Goal: Find specific page/section: Find specific page/section

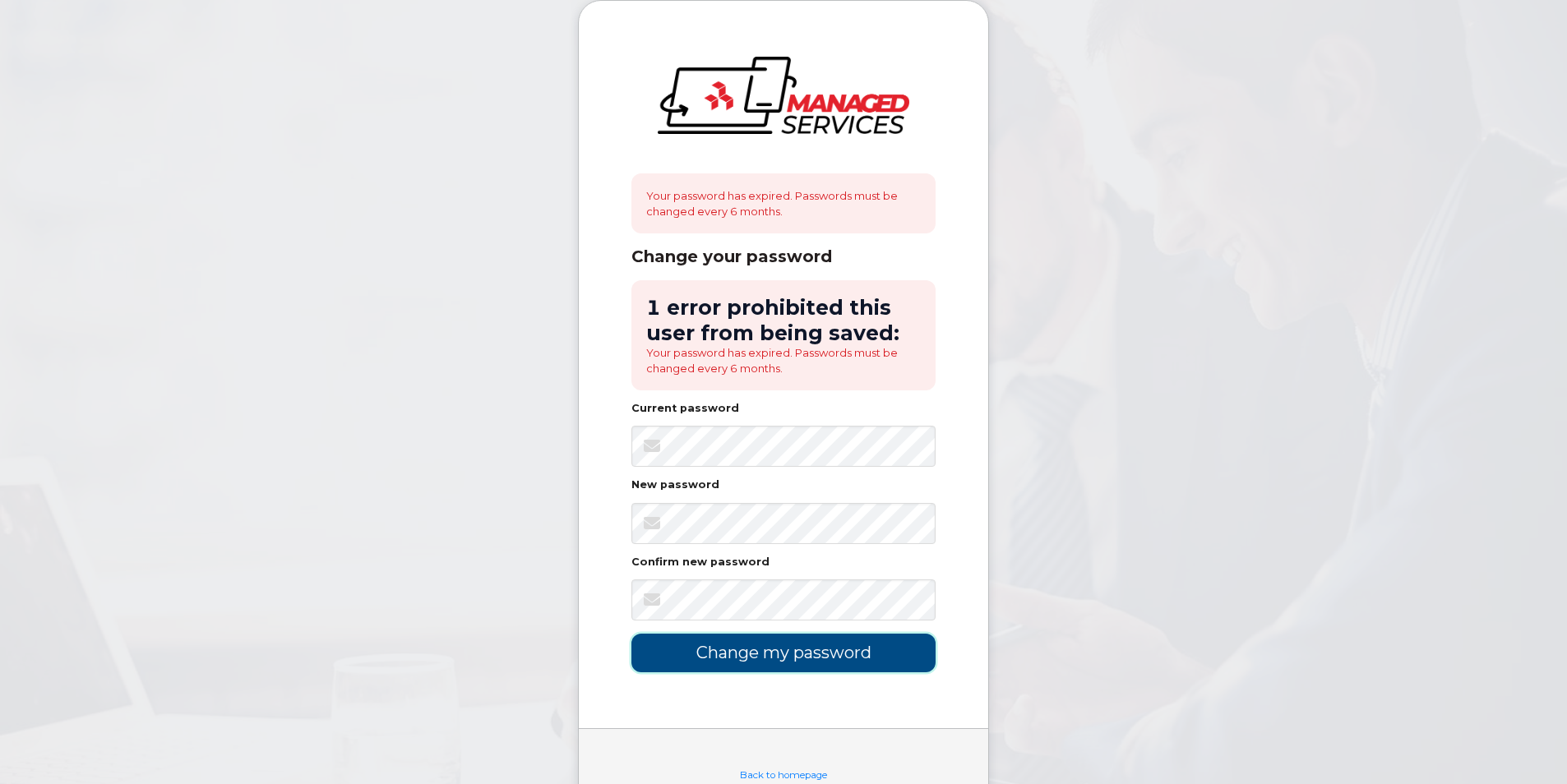
click at [785, 659] on input "Change my password" at bounding box center [784, 652] width 304 height 39
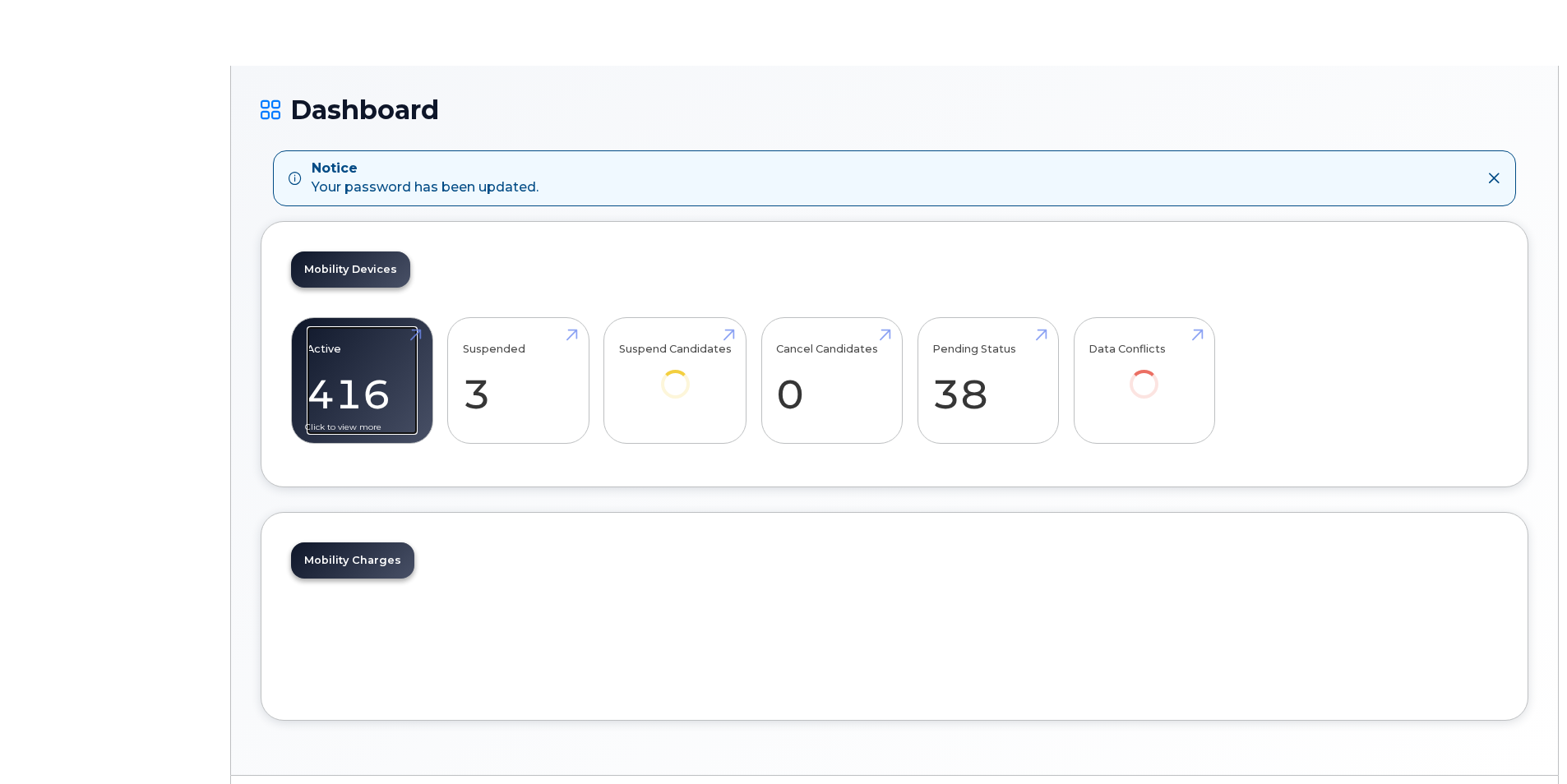
click at [333, 375] on link "Active 416" at bounding box center [363, 380] width 111 height 108
click at [359, 386] on link "Active 416" at bounding box center [363, 380] width 111 height 108
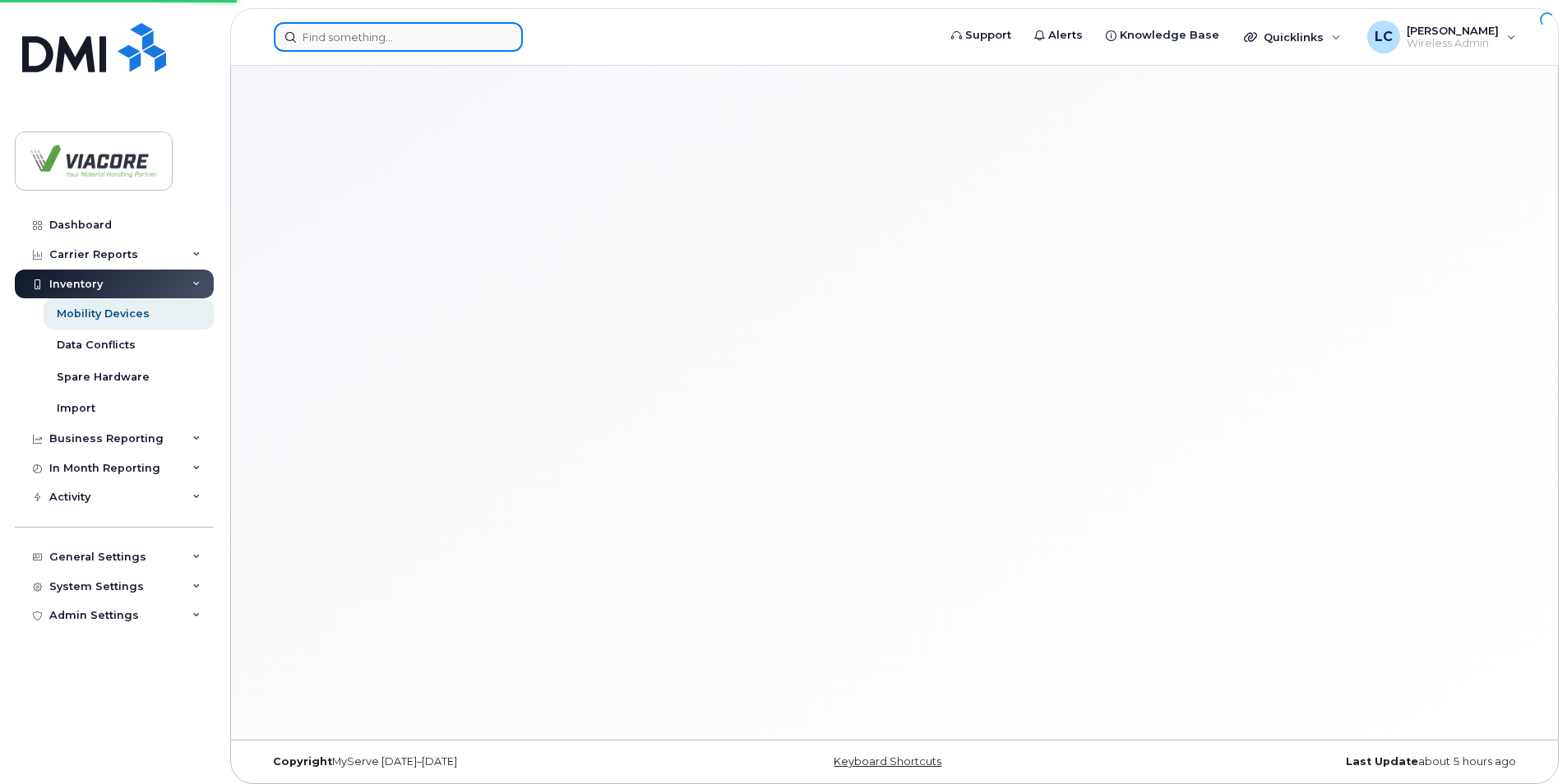
click at [432, 47] on input at bounding box center [398, 37] width 249 height 30
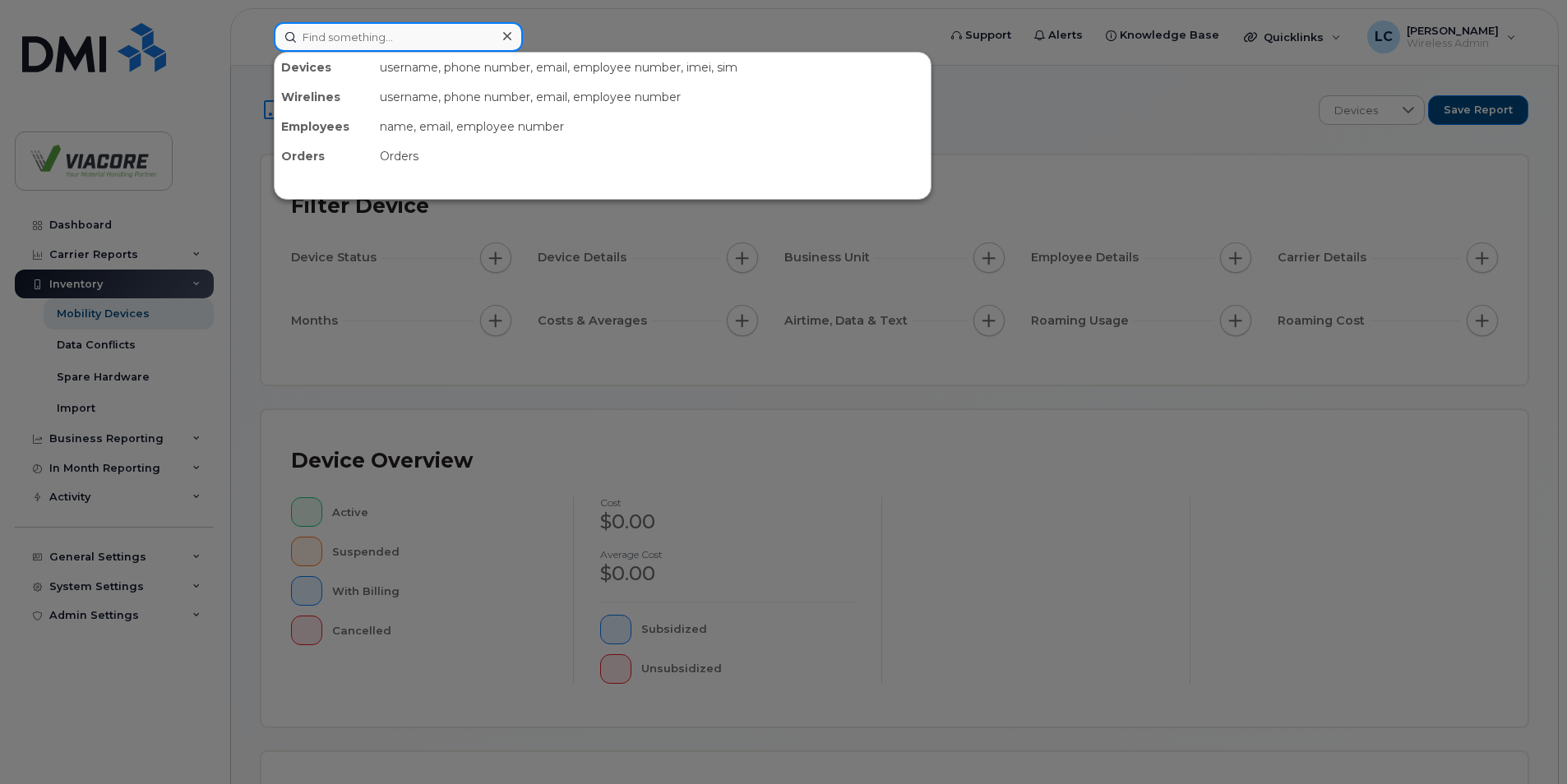
paste input "2502124312"
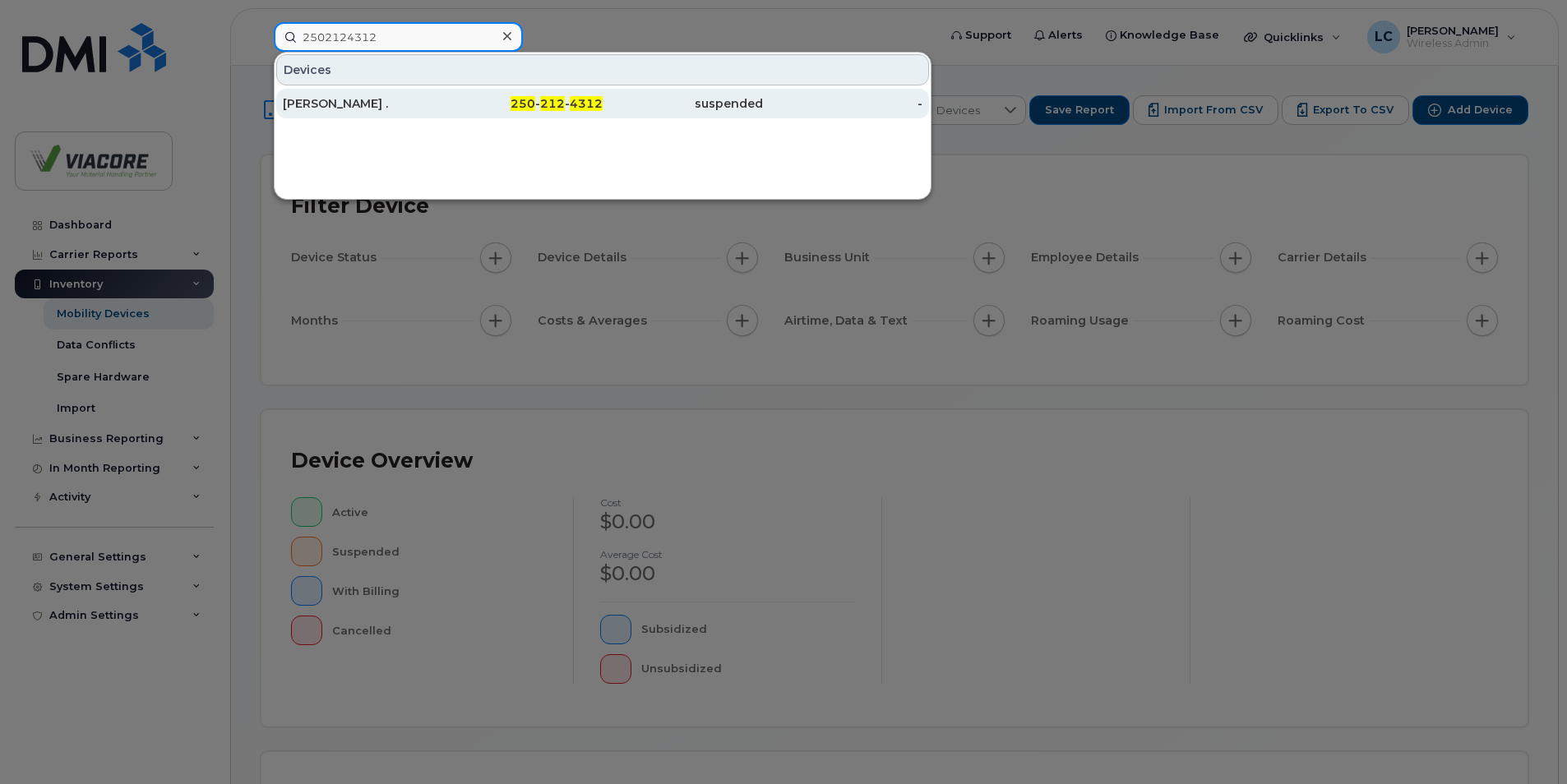
type input "2502124312"
click at [328, 99] on div "Gary Bonner ." at bounding box center [363, 104] width 160 height 17
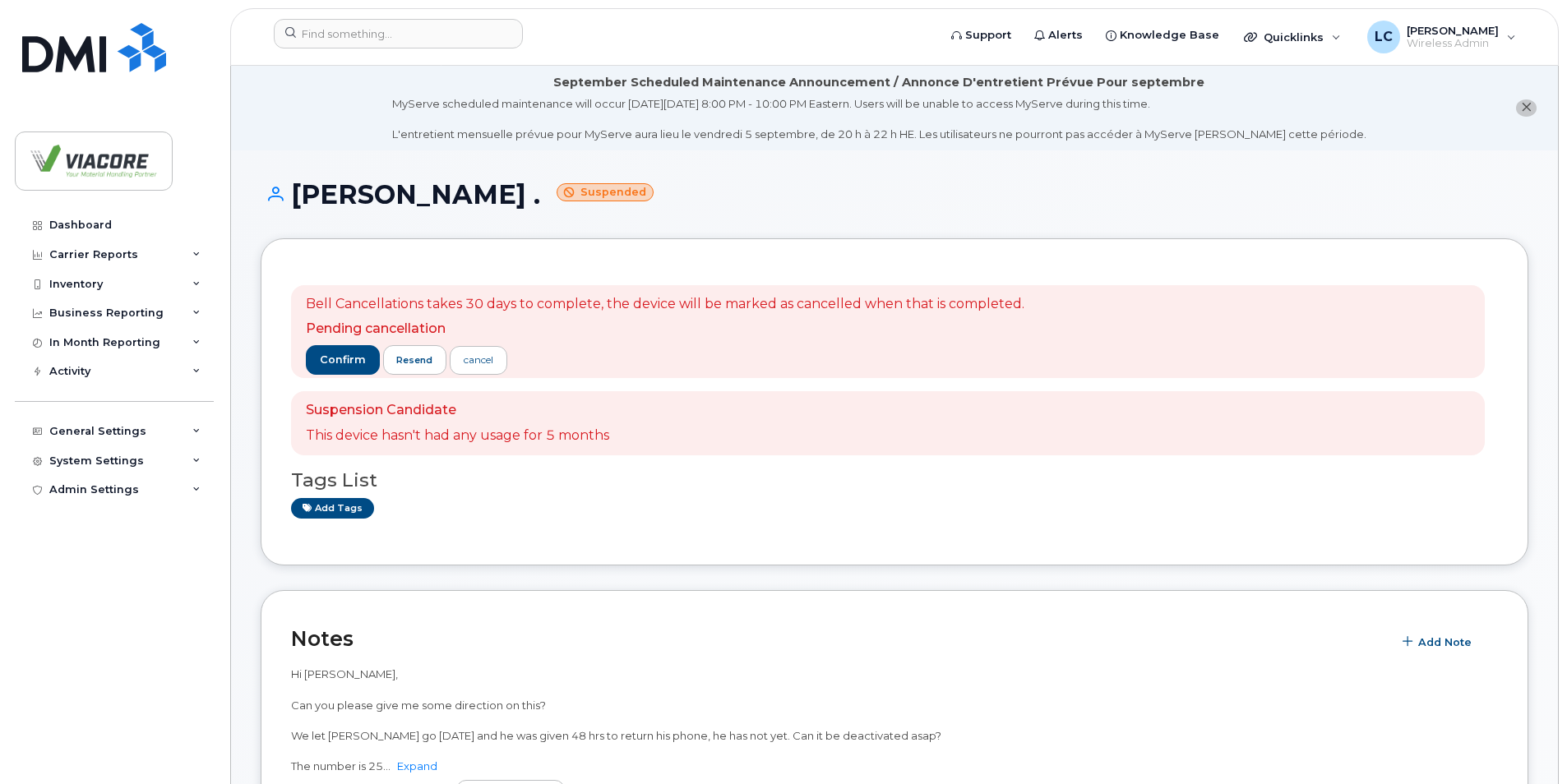
click at [43, 584] on div "Dashboard Carrier Reports Monthly Billing Data Daily Data Pooling Data Behavior…" at bounding box center [116, 485] width 203 height 549
click at [352, 362] on span "confirm" at bounding box center [343, 360] width 46 height 15
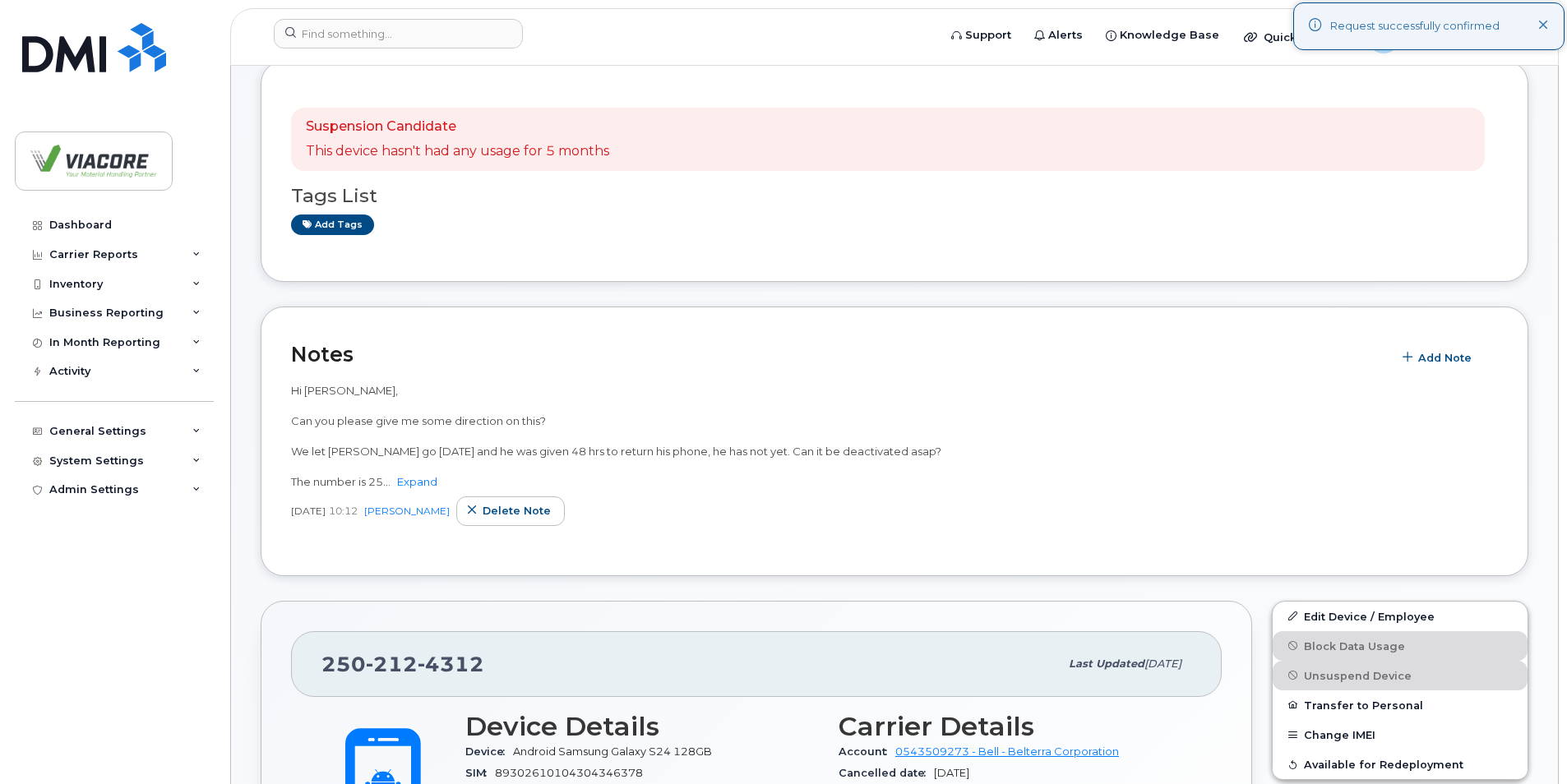
scroll to position [82, 0]
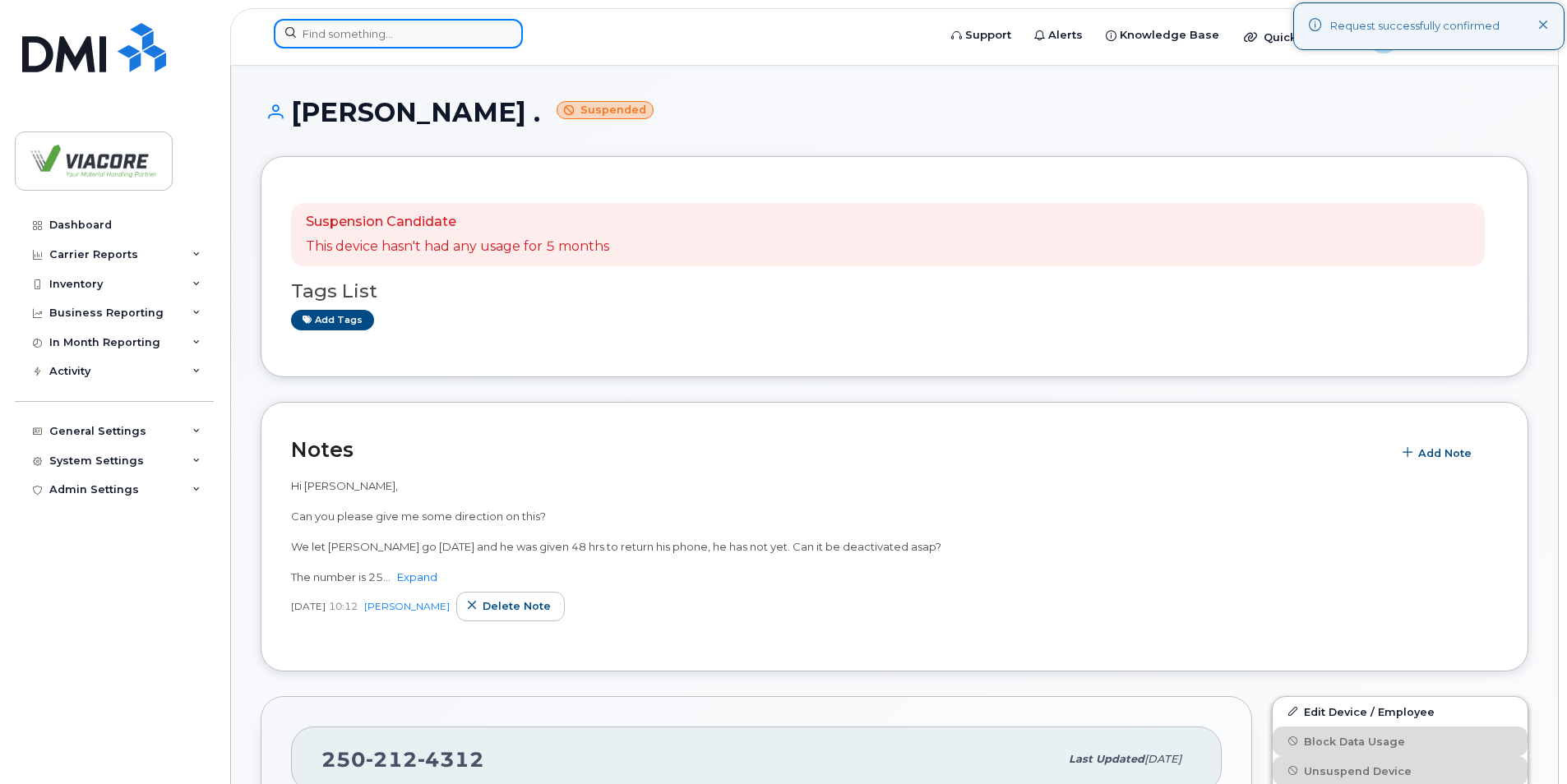
click at [400, 39] on input at bounding box center [398, 33] width 249 height 30
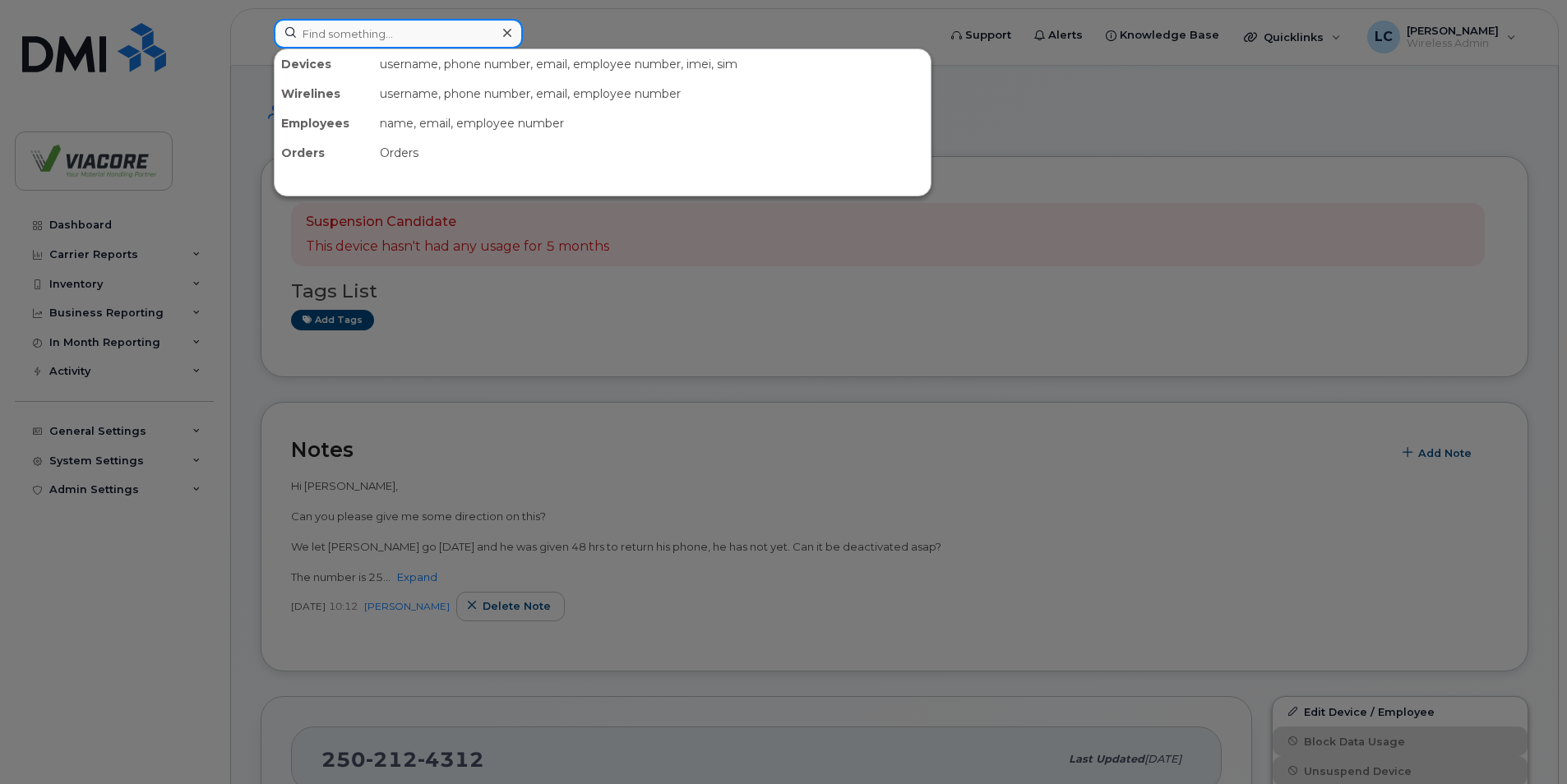
paste input "2502124312"
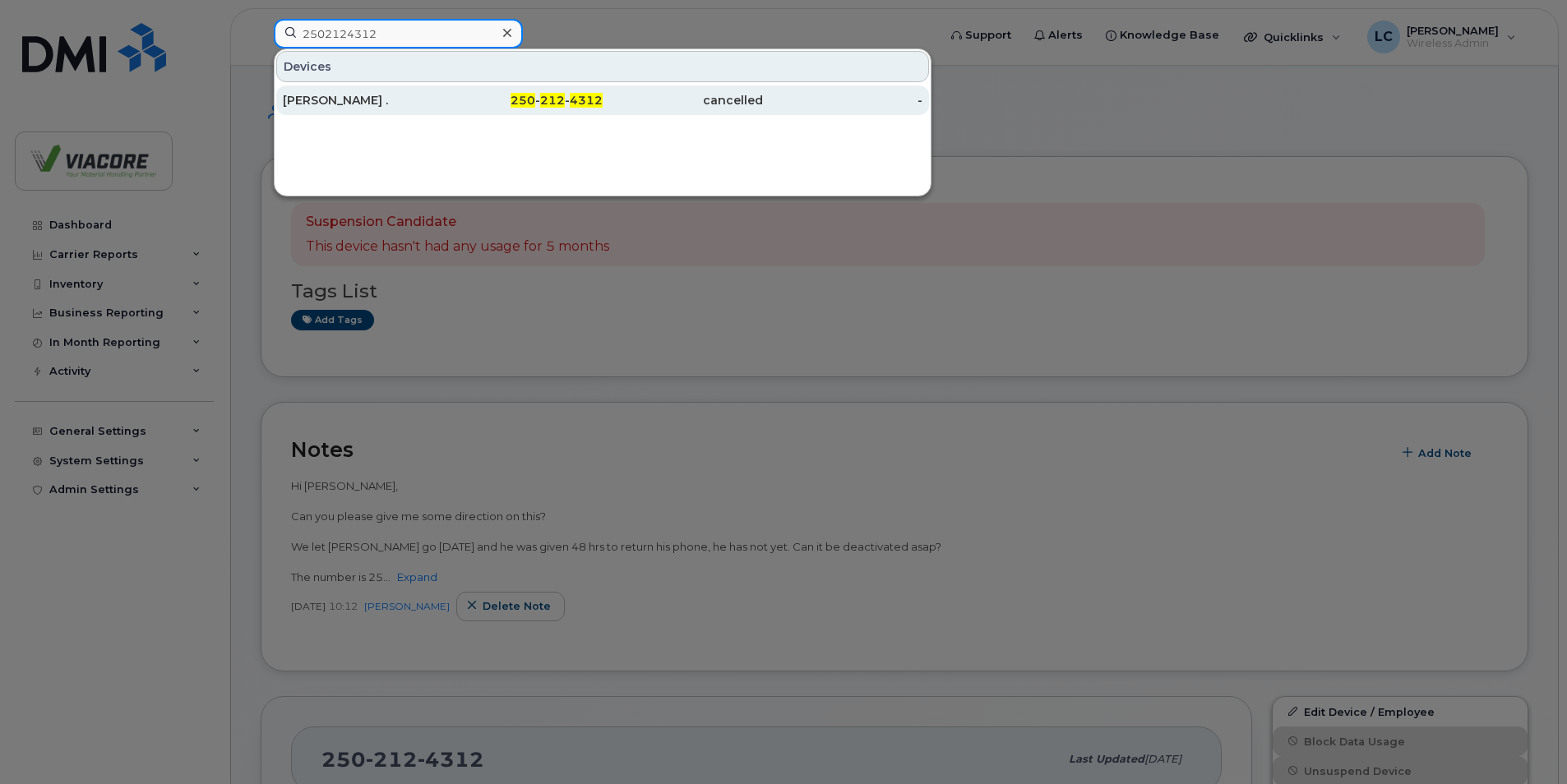
type input "2502124312"
click at [351, 99] on div "[PERSON_NAME] ." at bounding box center [363, 100] width 160 height 17
